Goal: Information Seeking & Learning: Check status

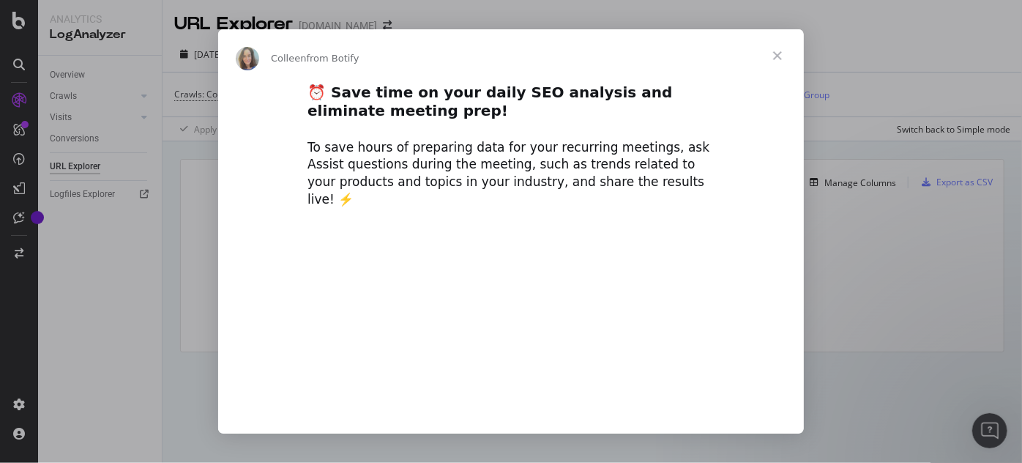
type input "130021"
click at [781, 56] on span "Close" at bounding box center [777, 55] width 53 height 53
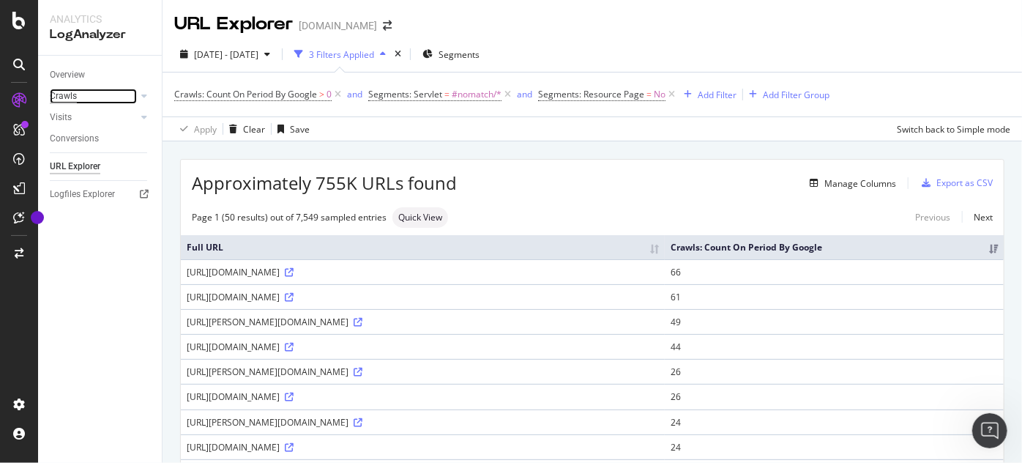
click at [66, 98] on div "Crawls" at bounding box center [63, 96] width 27 height 15
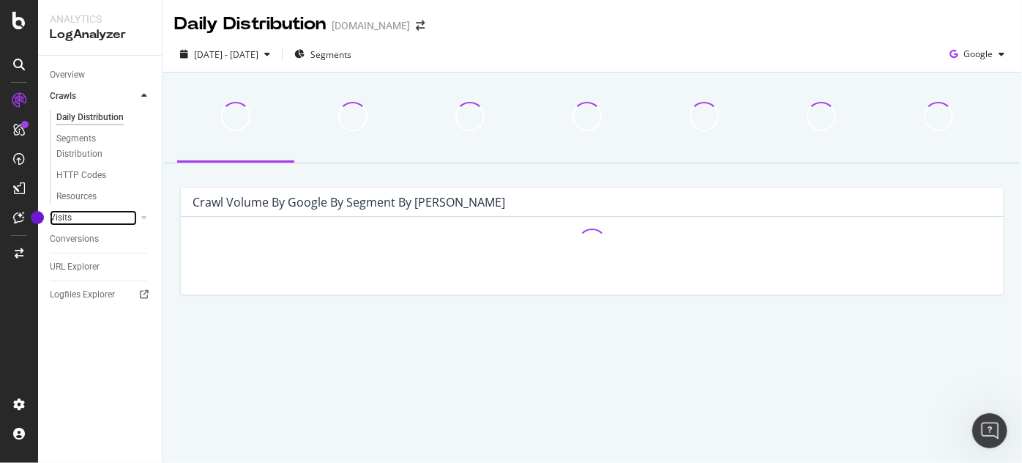
click at [78, 217] on link "Visits" at bounding box center [93, 217] width 87 height 15
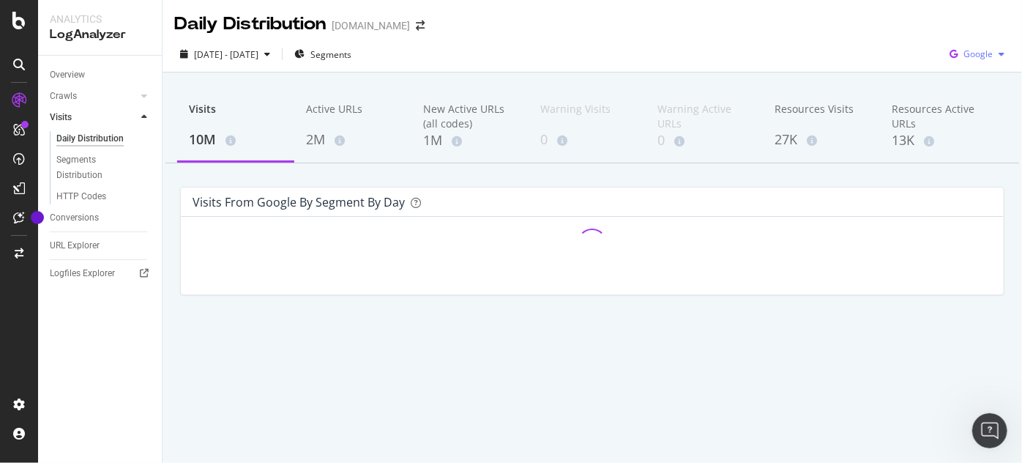
click at [972, 52] on span "Google" at bounding box center [977, 54] width 29 height 12
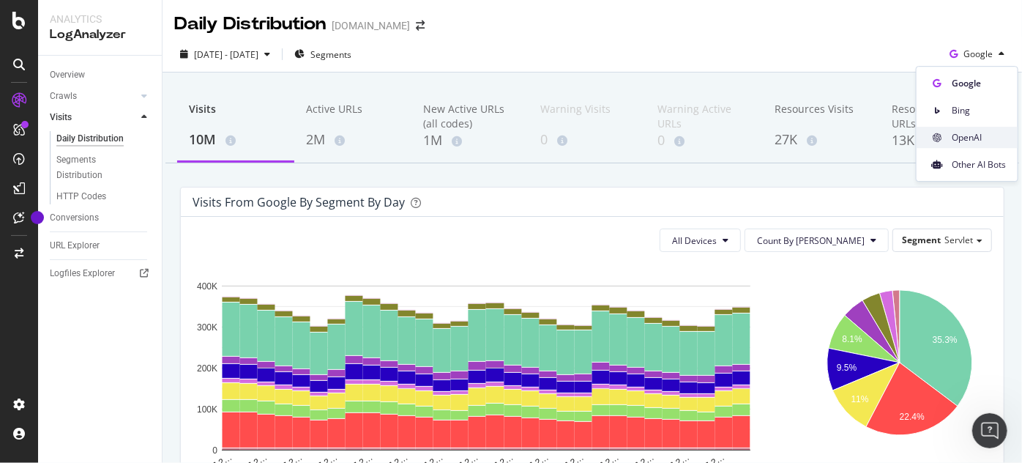
click at [955, 135] on span "OpenAI" at bounding box center [979, 137] width 54 height 13
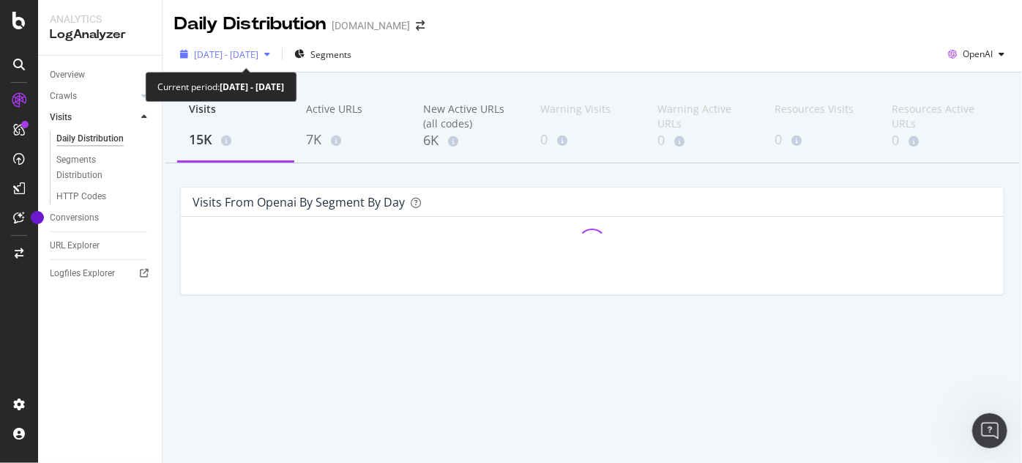
click at [258, 54] on span "[DATE] - [DATE]" at bounding box center [226, 54] width 64 height 12
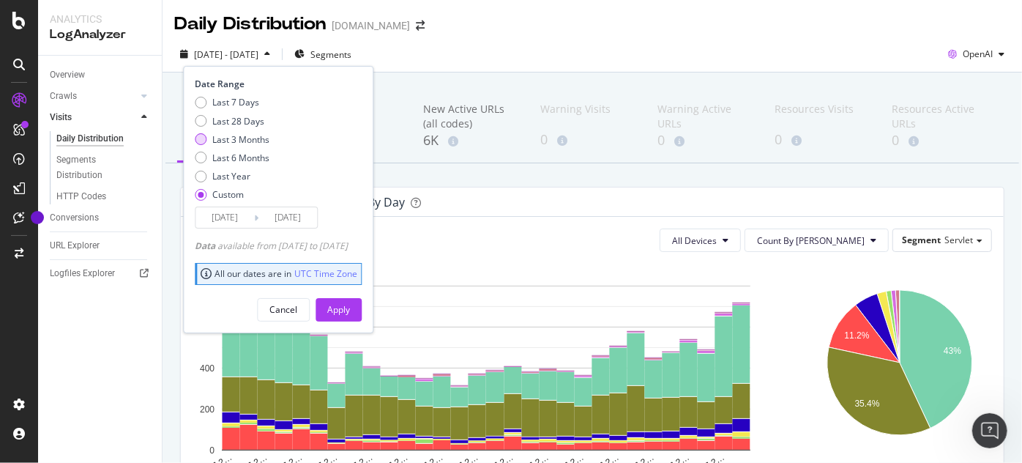
click at [237, 141] on div "Last 3 Months" at bounding box center [240, 139] width 57 height 12
type input "[DATE]"
click at [350, 305] on div "Apply" at bounding box center [338, 309] width 23 height 12
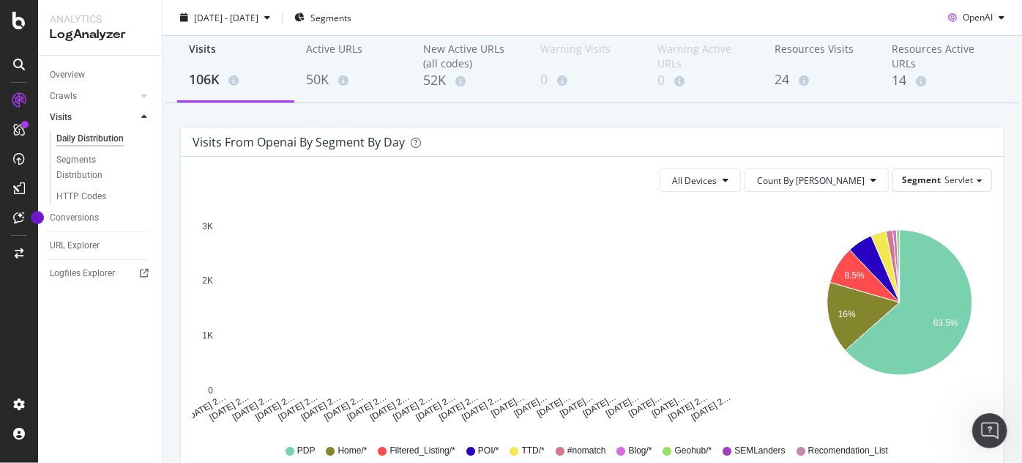
scroll to position [59, 0]
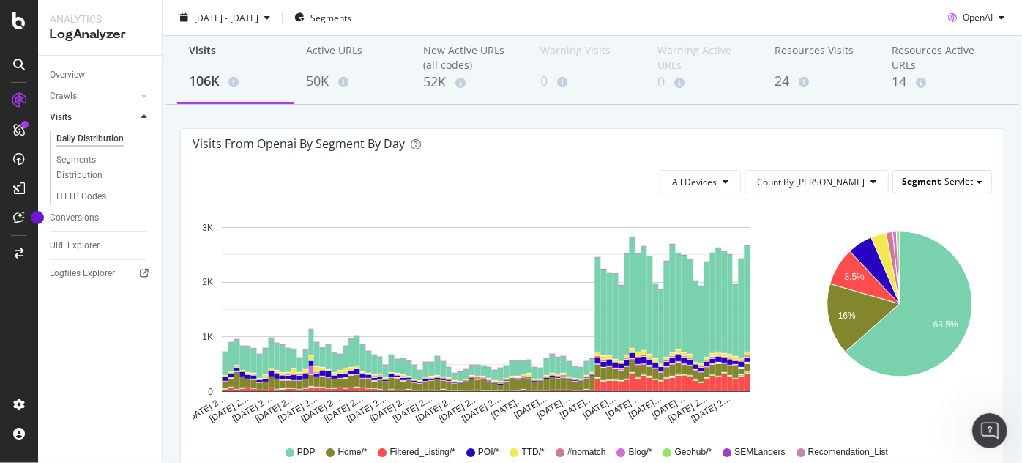
click at [915, 187] on div "Segment Servlet" at bounding box center [942, 181] width 98 height 21
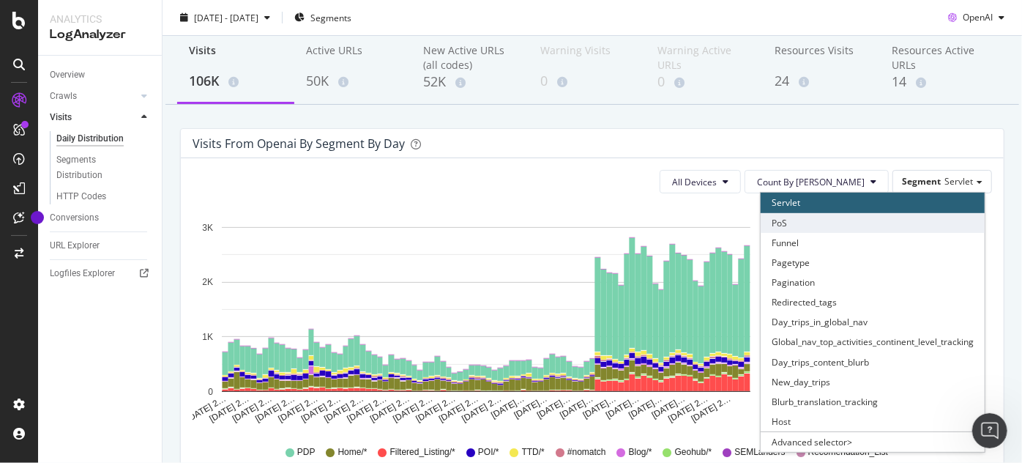
click at [832, 224] on div "PoS" at bounding box center [873, 223] width 224 height 20
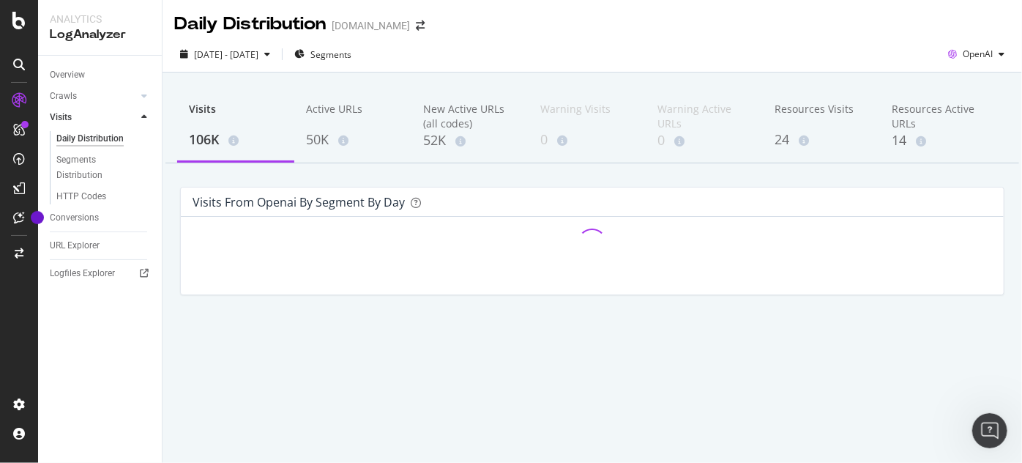
scroll to position [0, 0]
click at [351, 61] on div "Segments" at bounding box center [322, 54] width 57 height 22
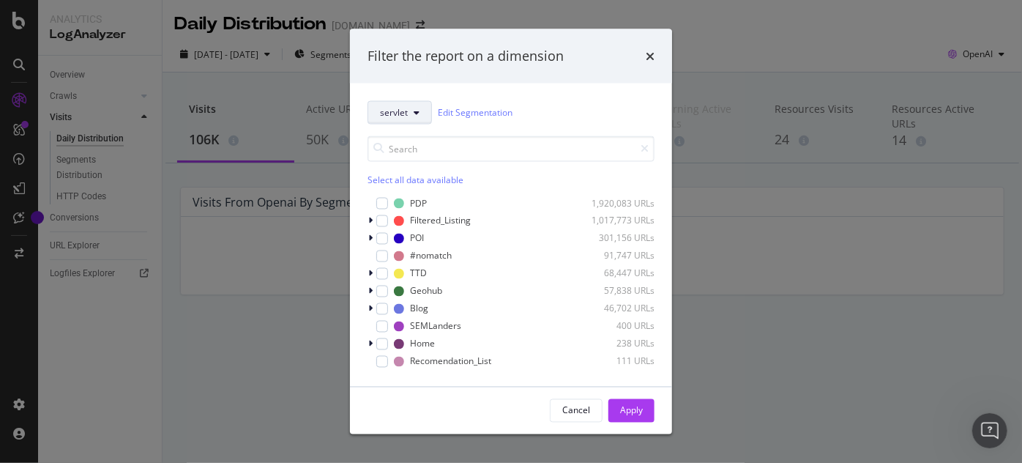
click at [397, 111] on span "servlet" at bounding box center [394, 112] width 28 height 12
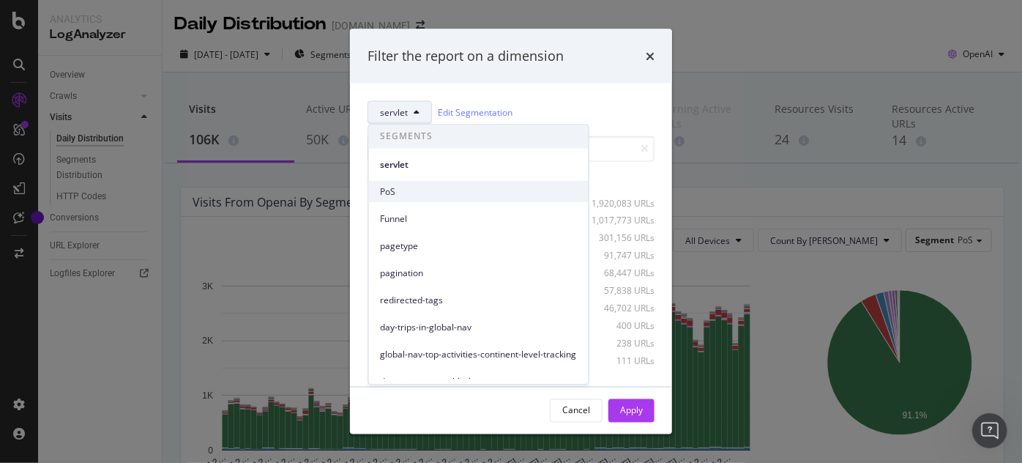
click at [399, 195] on span "PoS" at bounding box center [479, 191] width 196 height 13
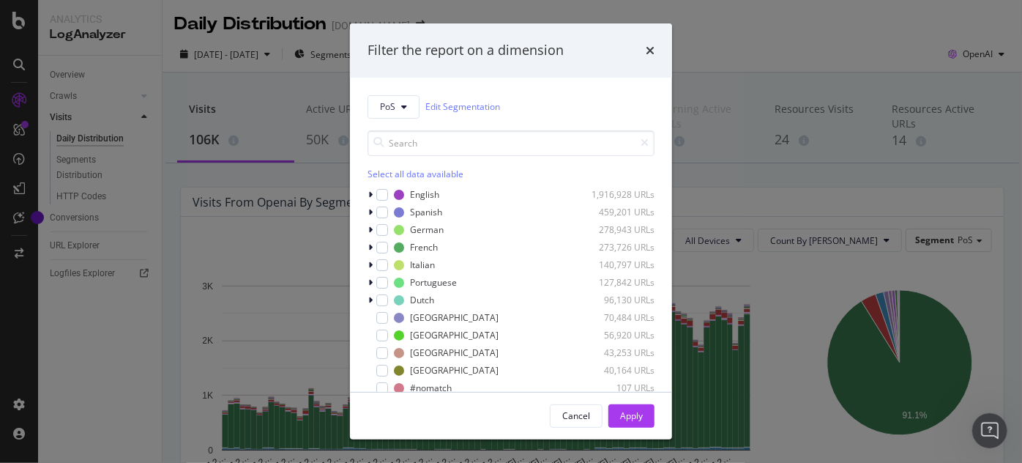
click at [420, 176] on div "Select all data available" at bounding box center [510, 174] width 287 height 12
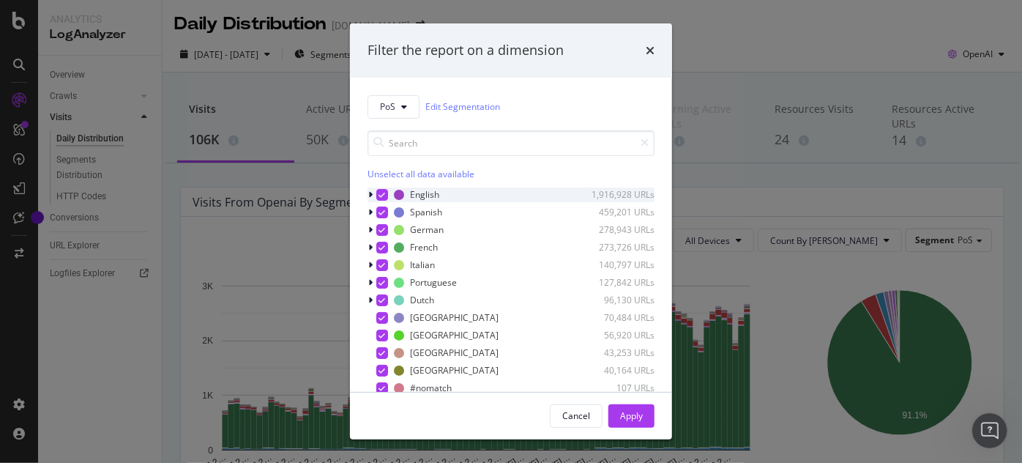
click at [380, 194] on icon "modal" at bounding box center [382, 194] width 7 height 7
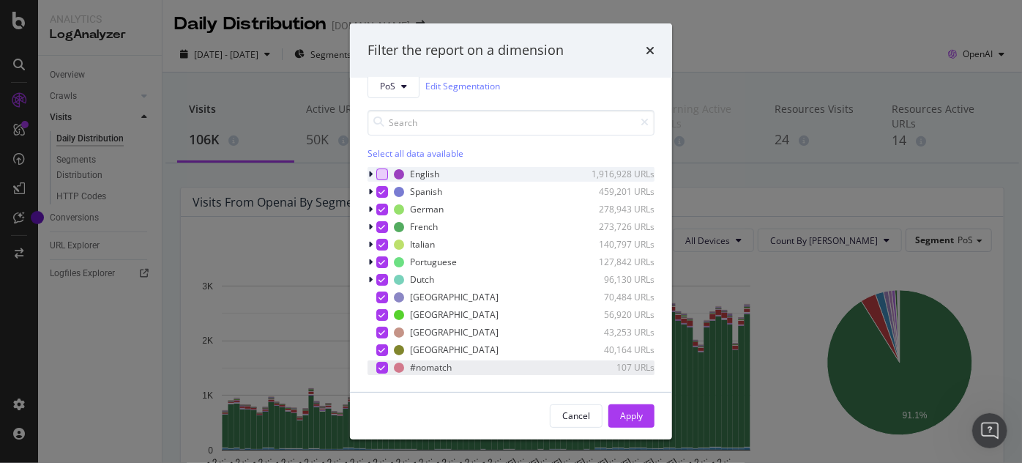
click at [382, 367] on icon "modal" at bounding box center [382, 367] width 7 height 7
click at [624, 419] on div "Apply" at bounding box center [631, 415] width 23 height 12
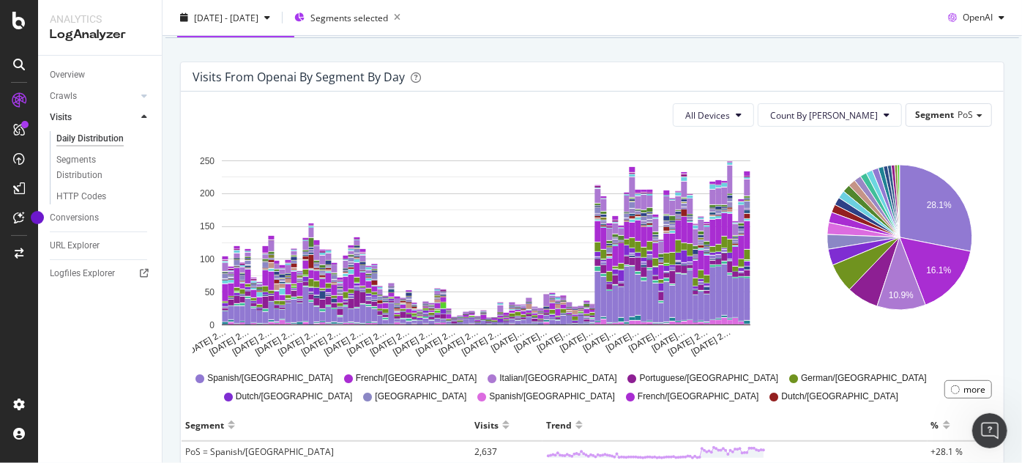
scroll to position [138, 0]
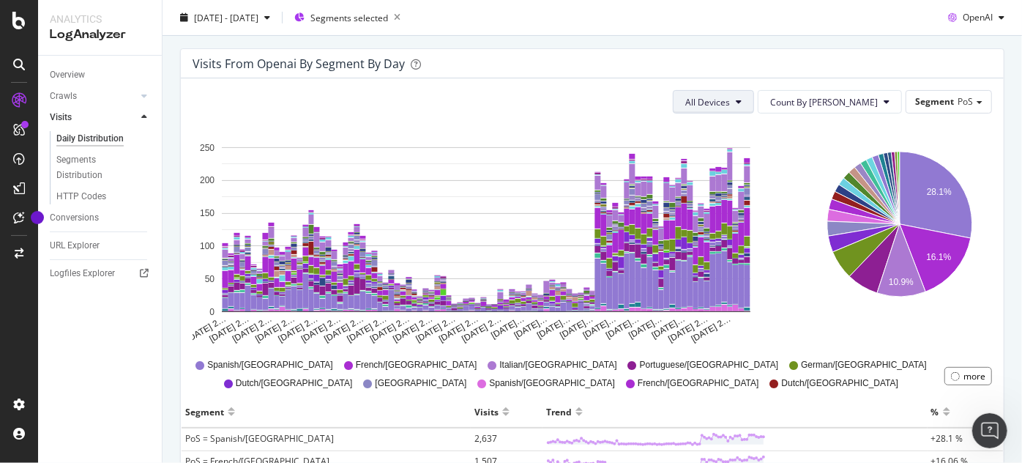
click at [730, 105] on span "All Devices" at bounding box center [707, 102] width 45 height 12
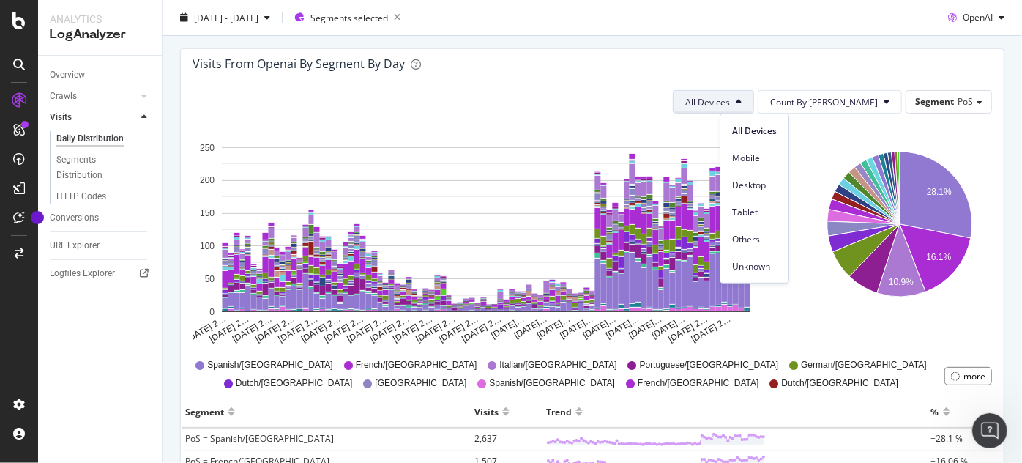
click at [730, 105] on span "All Devices" at bounding box center [707, 102] width 45 height 12
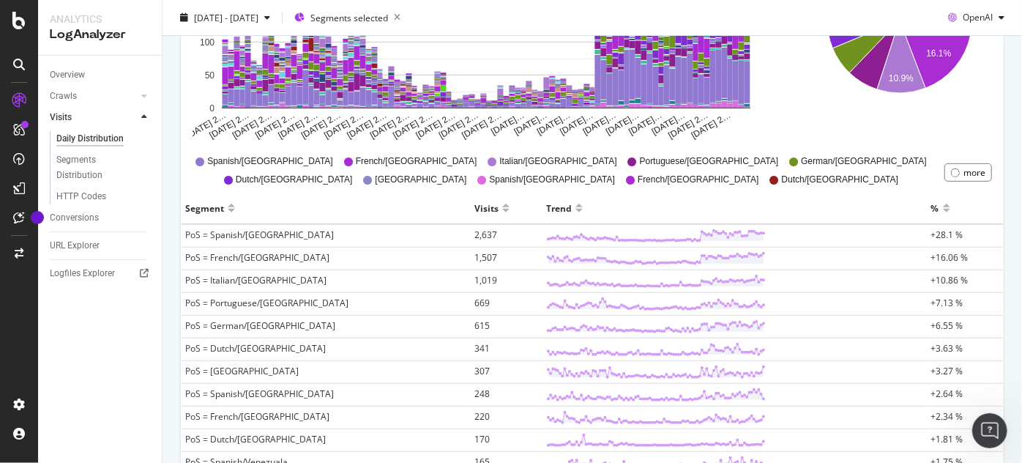
scroll to position [337, 0]
